Goal: Find contact information: Find contact information

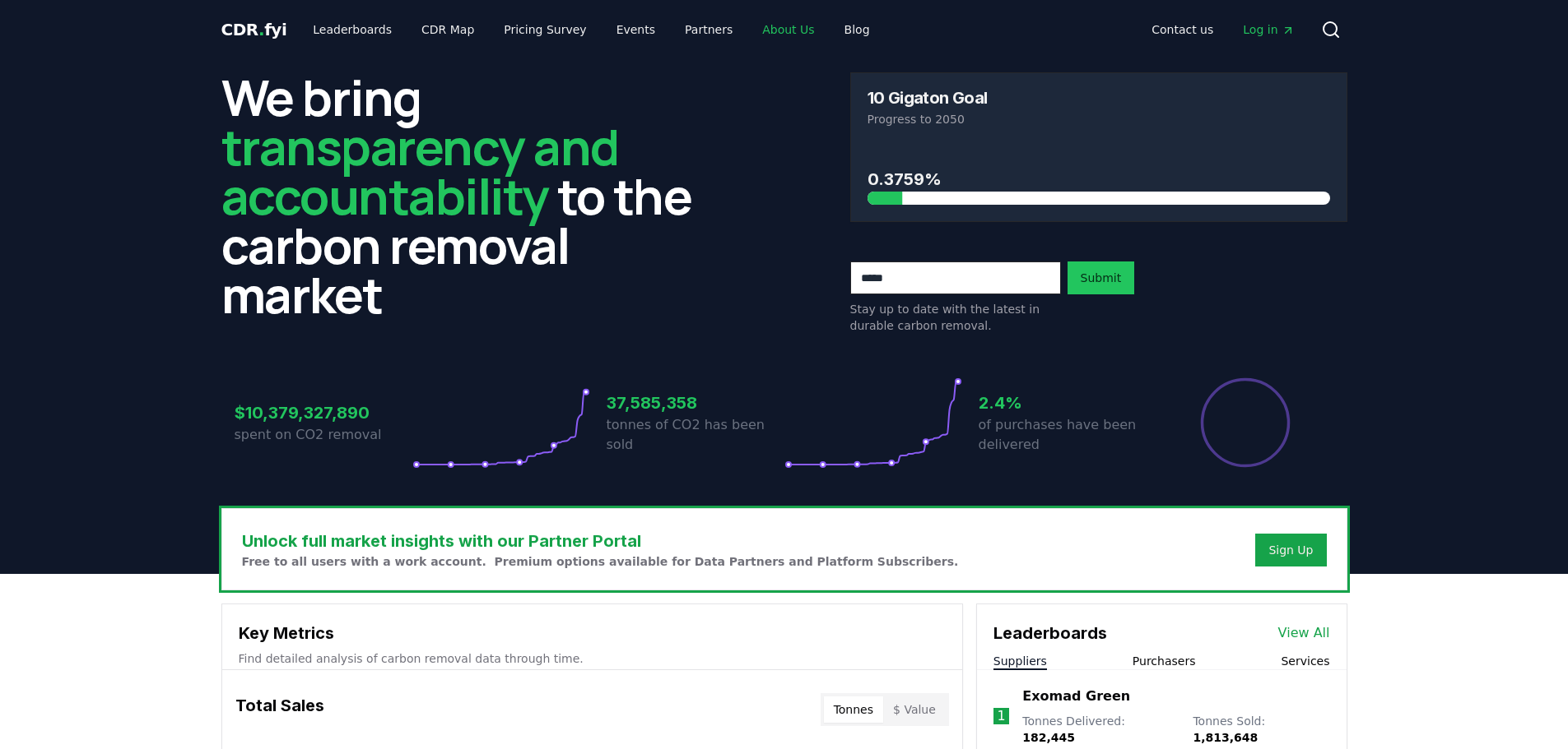
click at [758, 26] on link "About Us" at bounding box center [788, 30] width 78 height 30
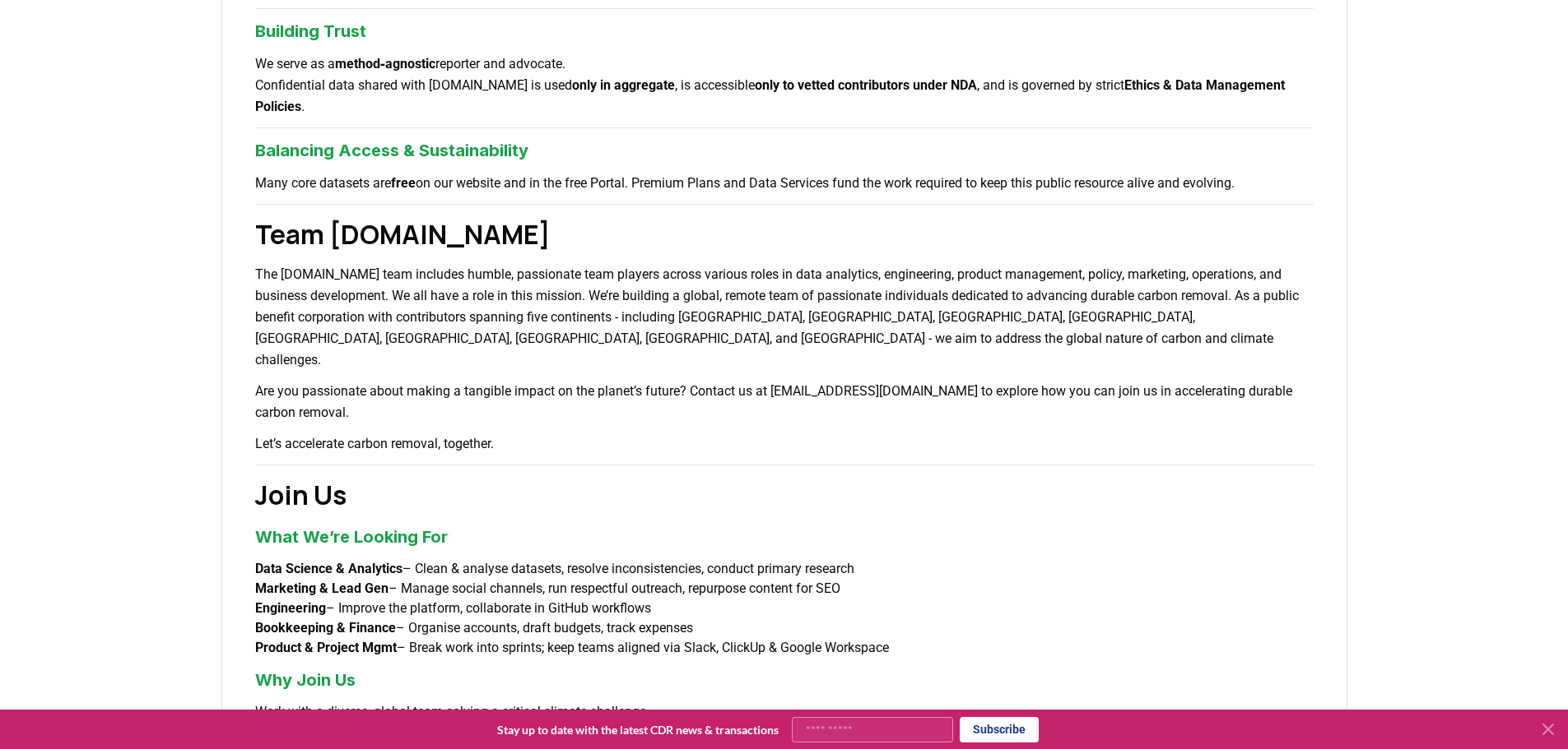
scroll to position [960, 0]
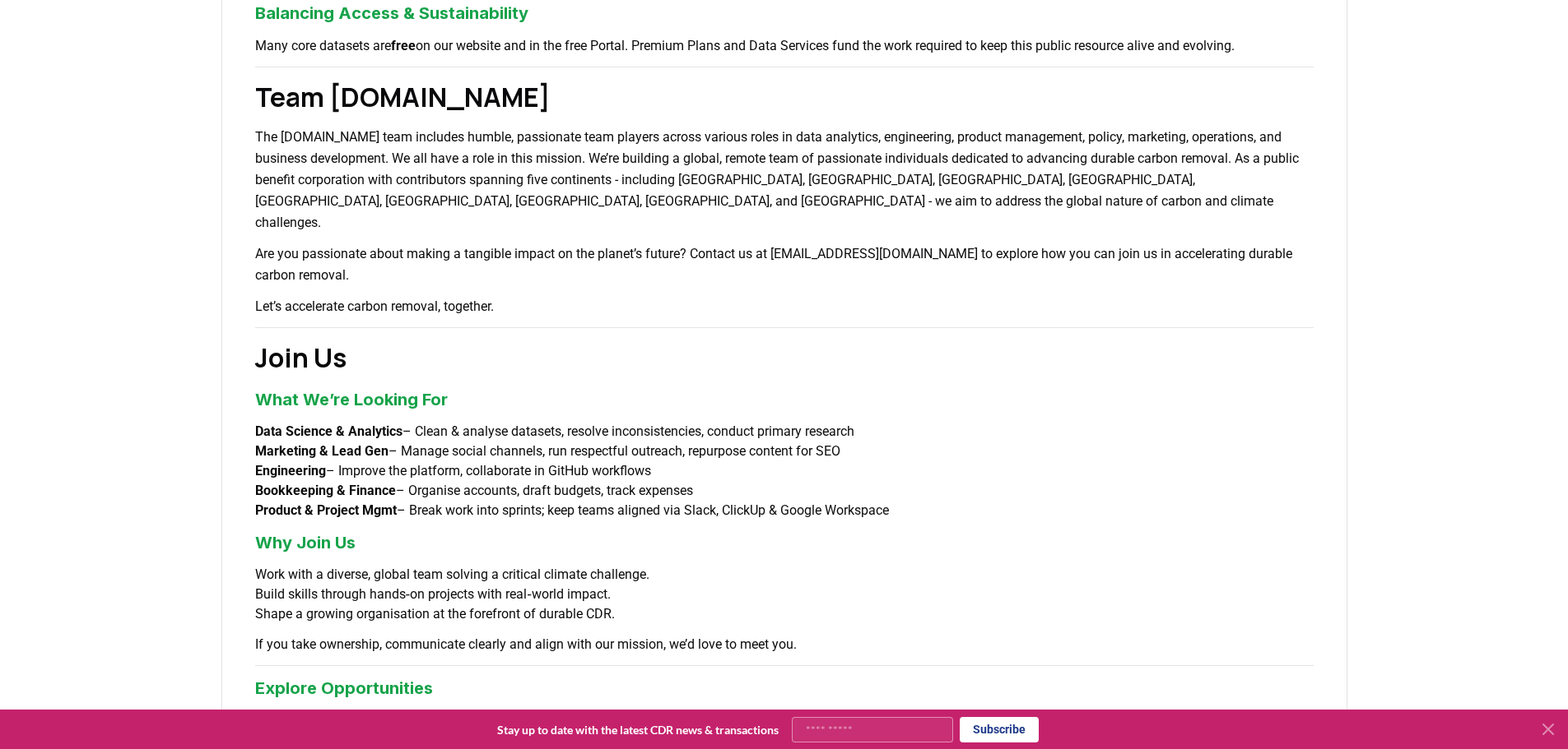
drag, startPoint x: 352, startPoint y: 428, endPoint x: 673, endPoint y: 428, distance: 321.0
click at [673, 462] on li "Engineering – Improve the platform, collaborate in GitHub workflows" at bounding box center [784, 471] width 1058 height 19
click at [741, 462] on li "Engineering – Improve the platform, collaborate in GitHub workflows" at bounding box center [784, 471] width 1058 height 19
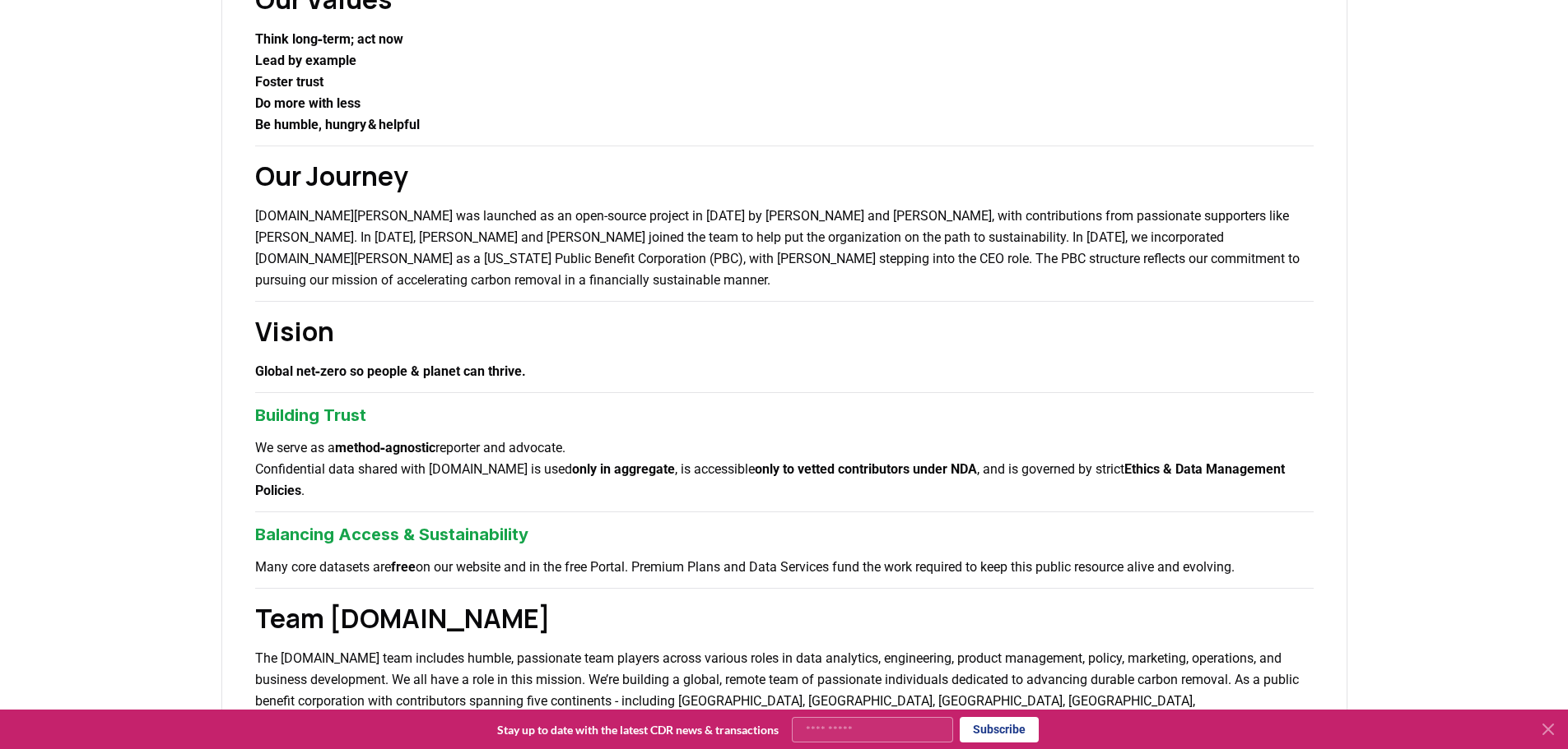
scroll to position [0, 0]
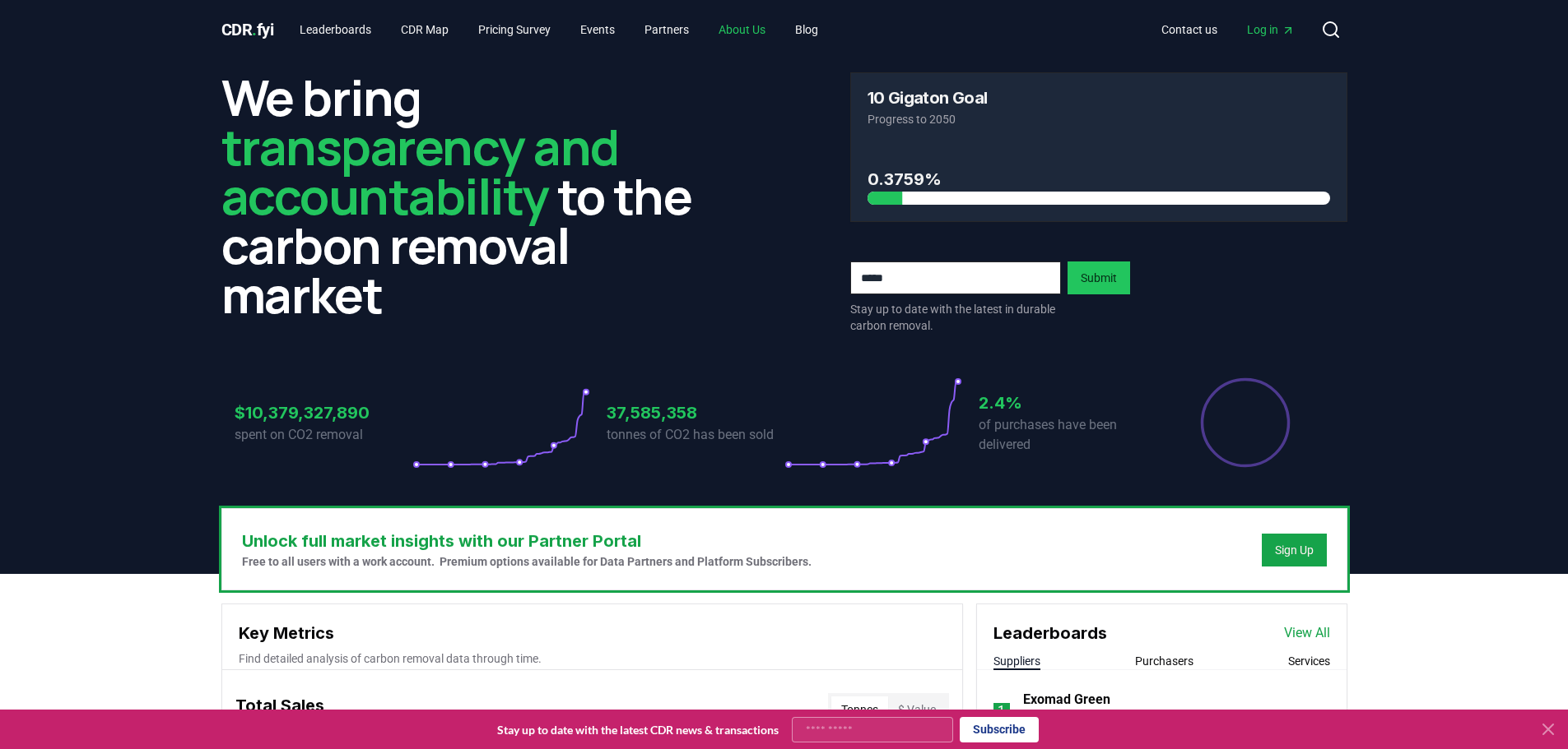
drag, startPoint x: 748, startPoint y: 32, endPoint x: 759, endPoint y: 45, distance: 17.0
click at [748, 32] on link "About Us" at bounding box center [741, 30] width 73 height 30
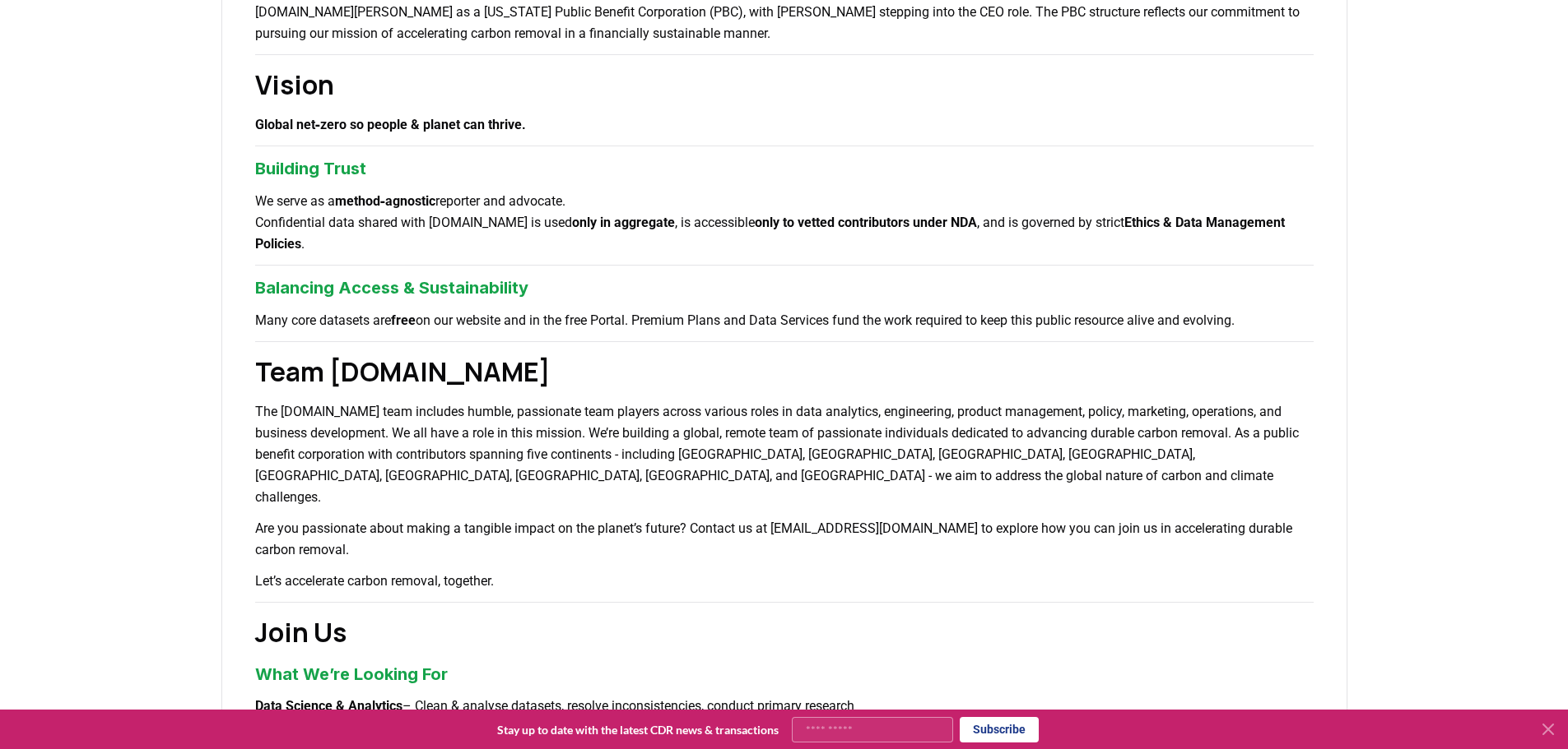
scroll to position [823, 0]
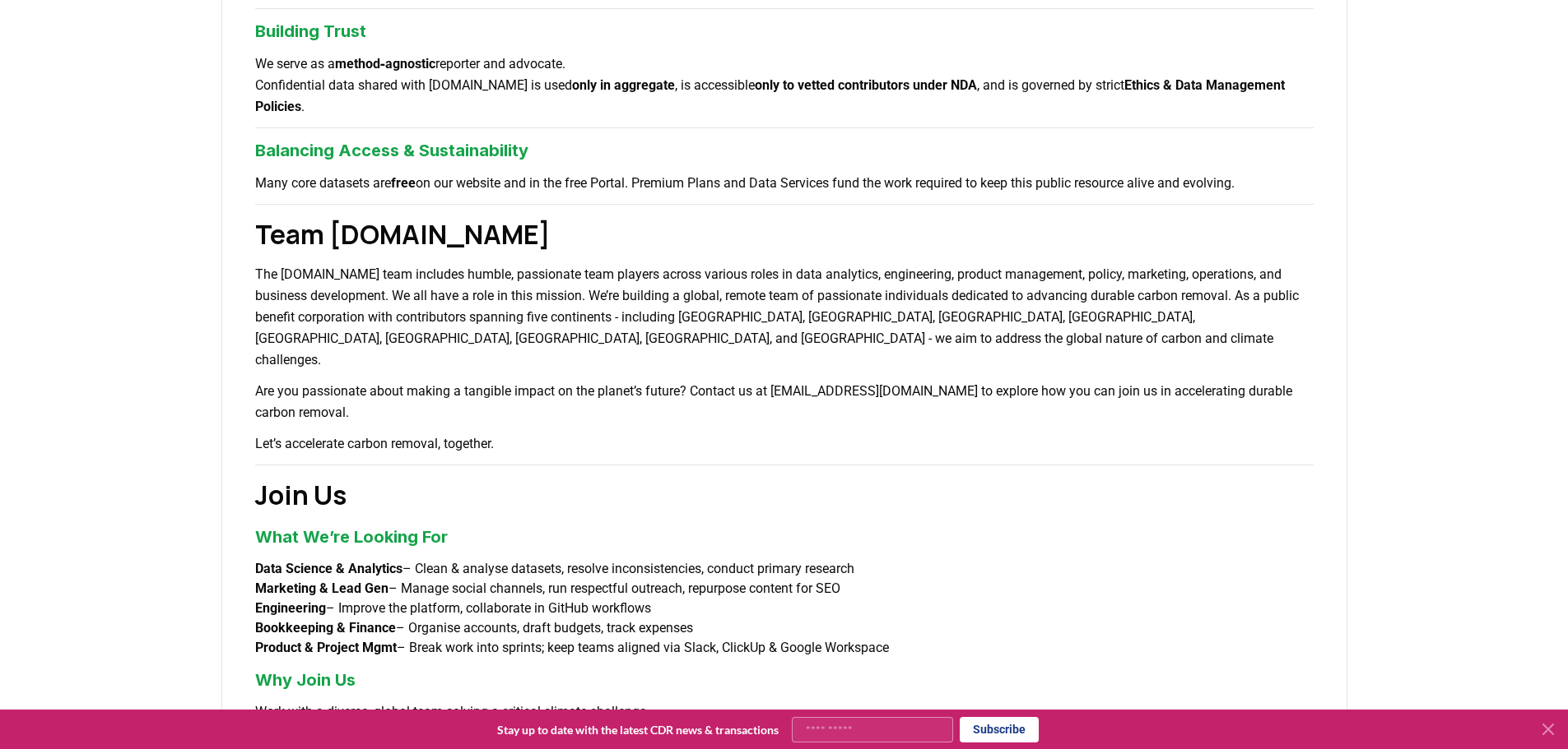
drag, startPoint x: 945, startPoint y: 606, endPoint x: 252, endPoint y: 526, distance: 697.6
click at [252, 526] on div "About Us Climate and carbon removal is a long game. In the last 200 years we ha…" at bounding box center [784, 113] width 1126 height 1622
copy ul "Data Science & Analytics – Clean & analyse datasets, resolve inconsistencies, c…"
click at [1046, 515] on div "About Us Climate and carbon removal is a long game. In the last 200 years we ha…" at bounding box center [784, 113] width 1126 height 1622
click at [703, 599] on li "Engineering – Improve the platform, collaborate in GitHub workflows" at bounding box center [784, 608] width 1058 height 19
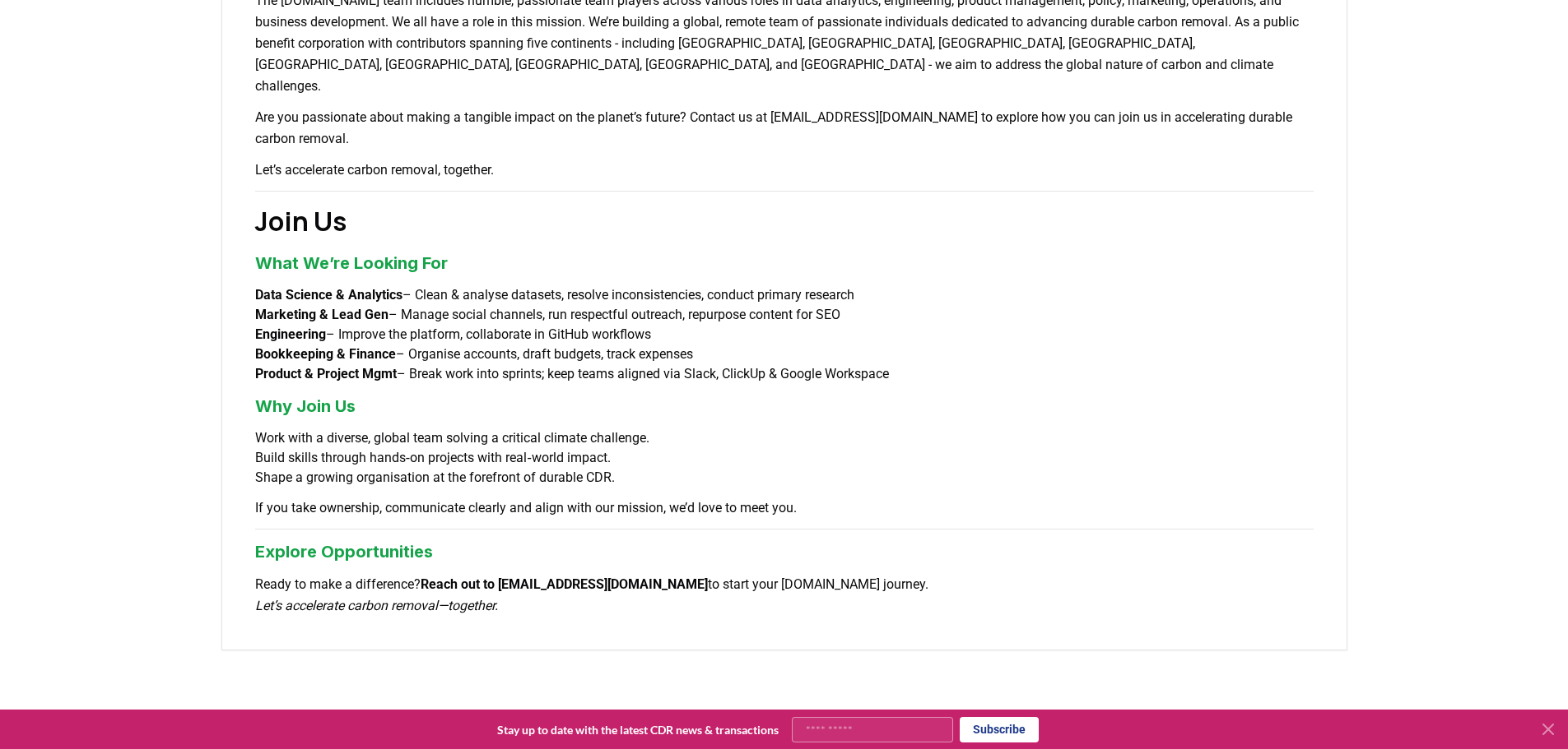
scroll to position [1234, 0]
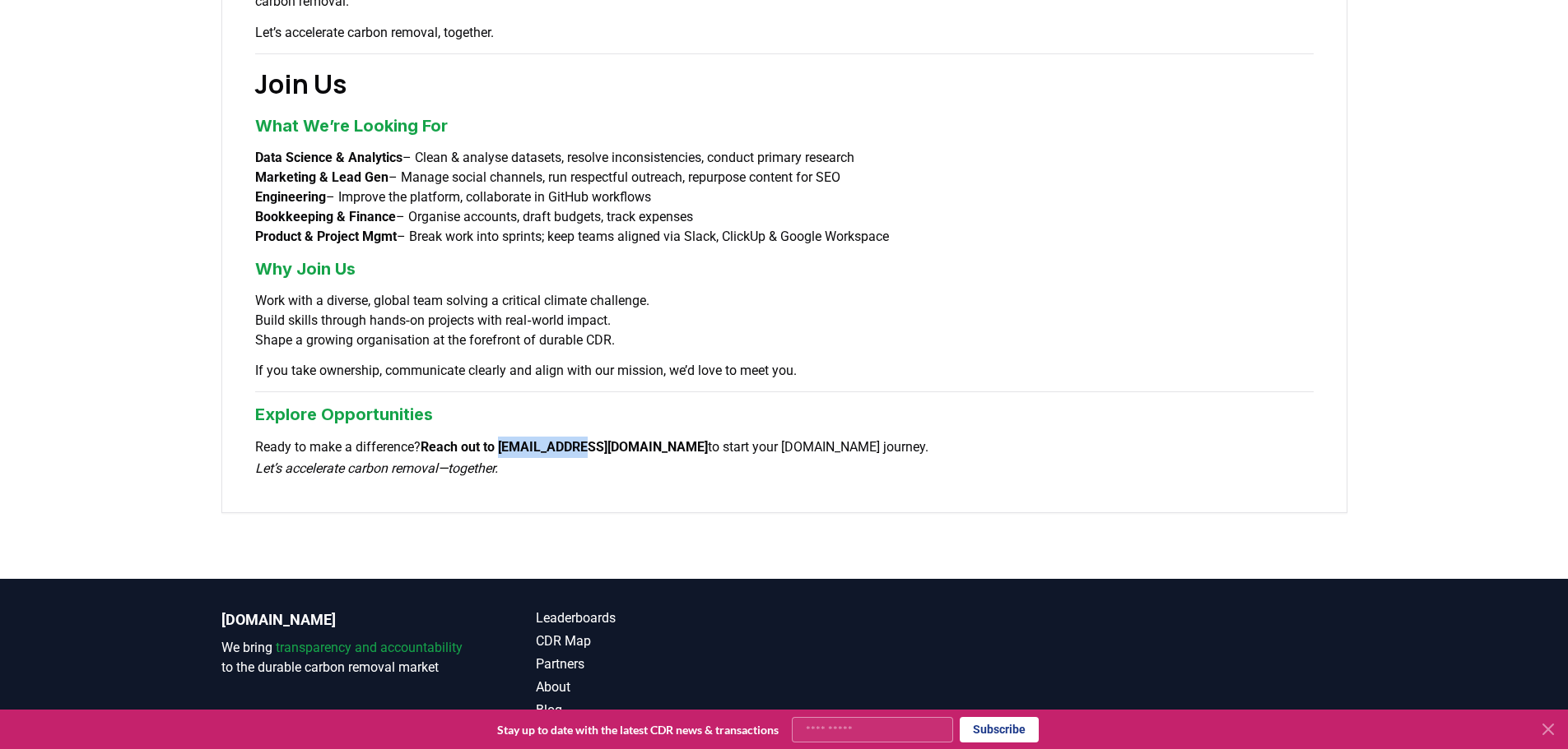
drag, startPoint x: 512, startPoint y: 404, endPoint x: 595, endPoint y: 407, distance: 83.1
click at [595, 440] on strong "Reach out to [EMAIL_ADDRESS][DOMAIN_NAME]" at bounding box center [564, 447] width 288 height 16
copy strong "[EMAIL_ADDRESS][DOMAIN_NAME]"
